Goal: Navigation & Orientation: Find specific page/section

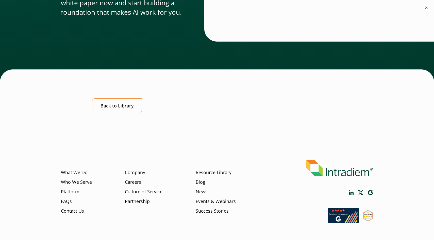
scroll to position [437, 0]
click at [126, 106] on link "Back to Library" at bounding box center [117, 105] width 50 height 15
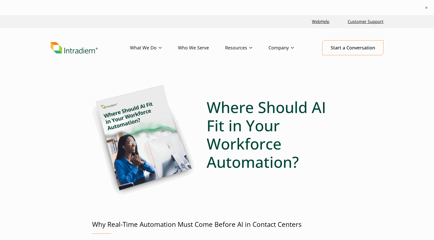
click at [82, 46] on img "Link to homepage of Intradiem" at bounding box center [74, 48] width 47 height 12
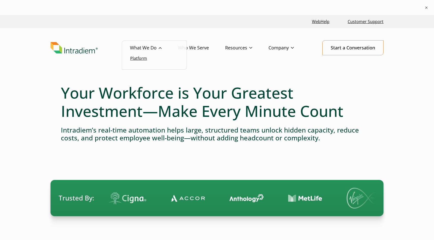
click at [139, 60] on link "Platform" at bounding box center [138, 59] width 17 height 6
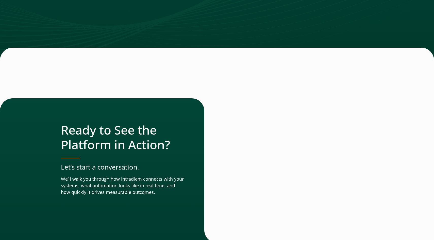
scroll to position [1771, 0]
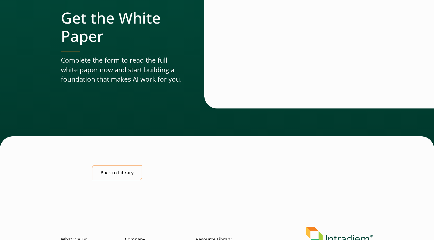
scroll to position [437, 0]
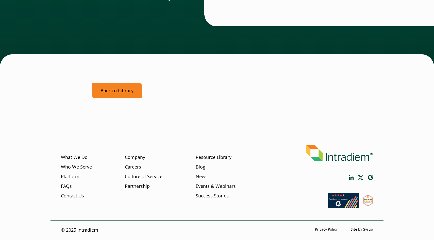
click at [109, 91] on link "Back to Library" at bounding box center [117, 90] width 50 height 15
